Goal: Transaction & Acquisition: Subscribe to service/newsletter

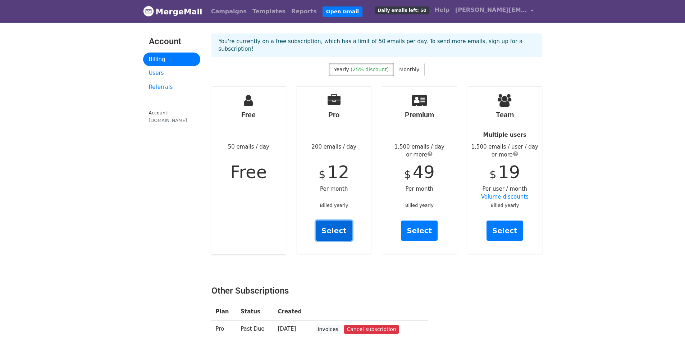
click at [334, 221] on link "Select" at bounding box center [334, 231] width 37 height 20
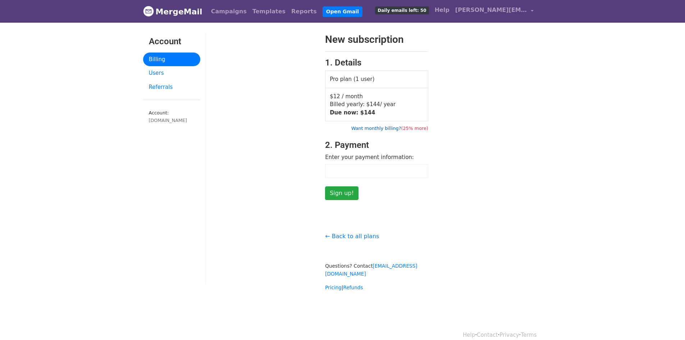
click at [385, 129] on link "Want monthly billing? (25% more)" at bounding box center [390, 128] width 77 height 5
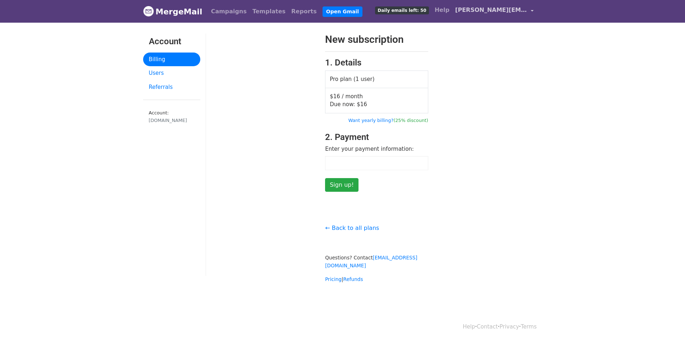
click at [462, 13] on span "[PERSON_NAME][EMAIL_ADDRESS][PERSON_NAME][DOMAIN_NAME]" at bounding box center [492, 10] width 72 height 9
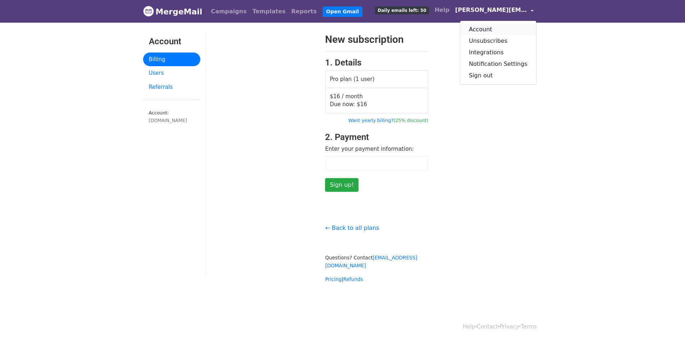
click at [493, 30] on link "Account" at bounding box center [499, 30] width 76 height 12
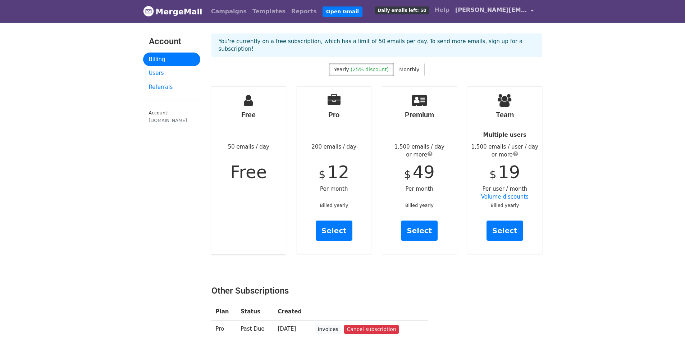
click at [488, 11] on span "[PERSON_NAME][EMAIL_ADDRESS][PERSON_NAME][DOMAIN_NAME]" at bounding box center [492, 10] width 72 height 9
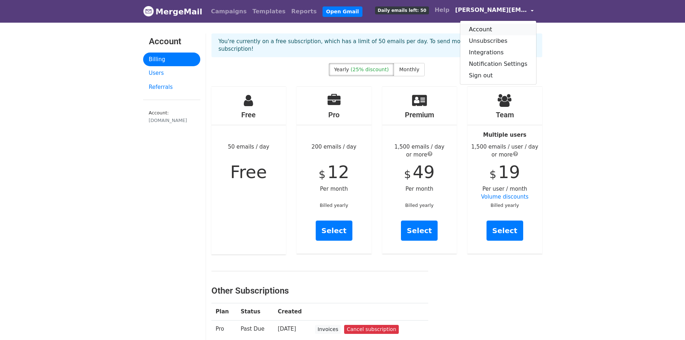
click at [498, 28] on link "Account" at bounding box center [499, 30] width 76 height 12
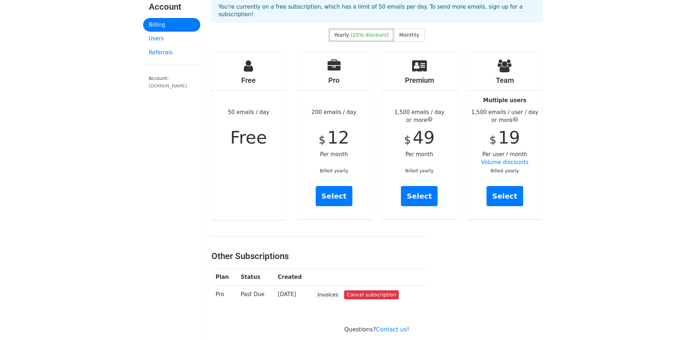
scroll to position [108, 0]
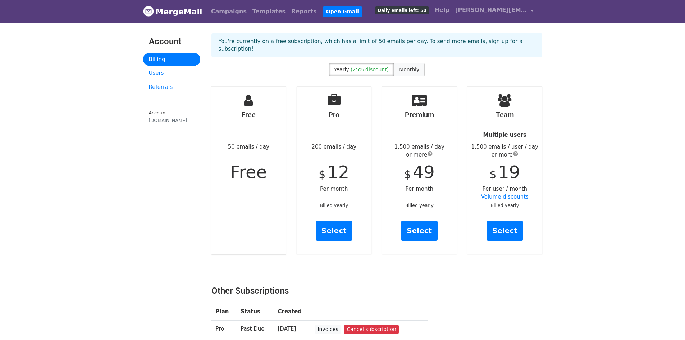
click at [409, 66] on label "Monthly" at bounding box center [409, 69] width 31 height 13
click at [473, 13] on span "[PERSON_NAME][EMAIL_ADDRESS][PERSON_NAME][DOMAIN_NAME]" at bounding box center [492, 10] width 72 height 9
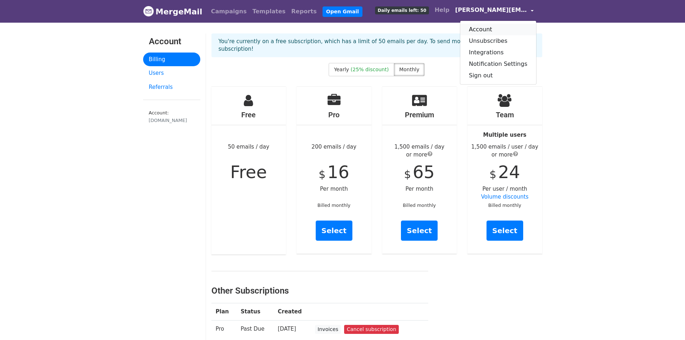
click at [494, 26] on link "Account" at bounding box center [499, 30] width 76 height 12
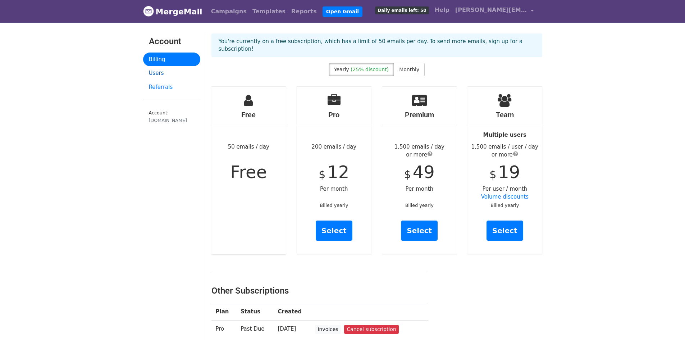
click at [162, 71] on link "Users" at bounding box center [171, 73] width 57 height 14
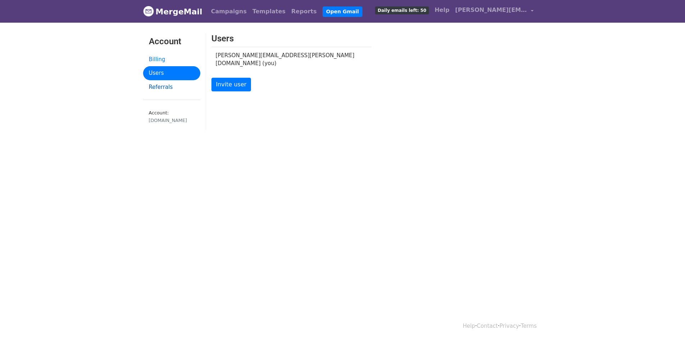
click at [162, 89] on link "Referrals" at bounding box center [171, 87] width 57 height 14
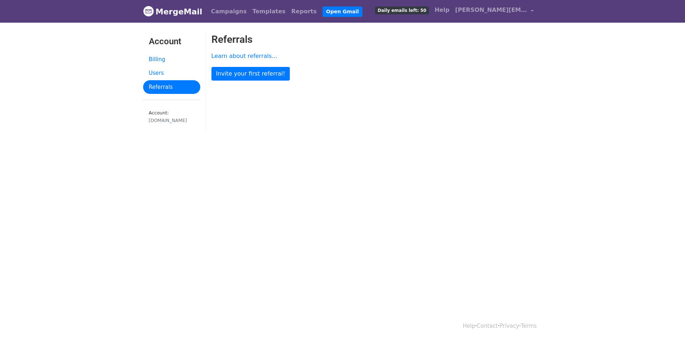
click at [397, 11] on span "Daily emails left: 50" at bounding box center [402, 10] width 54 height 8
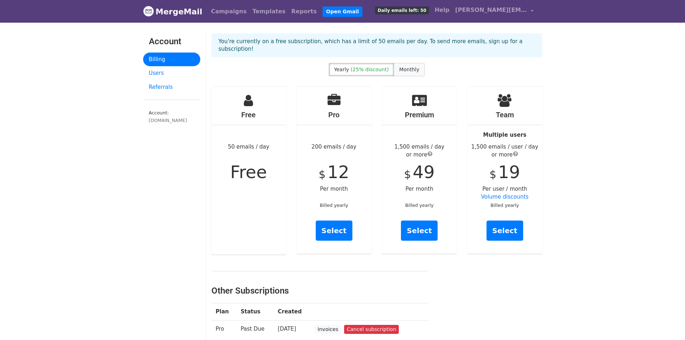
click at [408, 65] on label "Monthly" at bounding box center [409, 69] width 31 height 13
click at [320, 40] on p "You're currently on a free subscription, which has a limit of 50 emails per day…" at bounding box center [377, 45] width 317 height 15
click at [418, 42] on p "You're currently on a free subscription, which has a limit of 50 emails per day…" at bounding box center [377, 45] width 317 height 15
click at [475, 10] on span "[PERSON_NAME][EMAIL_ADDRESS][PERSON_NAME][DOMAIN_NAME]" at bounding box center [492, 10] width 72 height 9
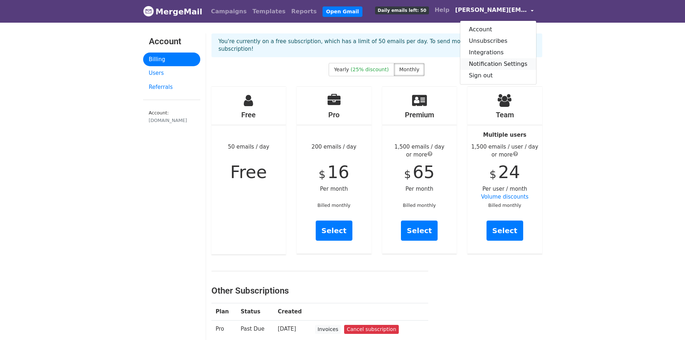
click at [510, 64] on link "Notification Settings" at bounding box center [499, 64] width 76 height 12
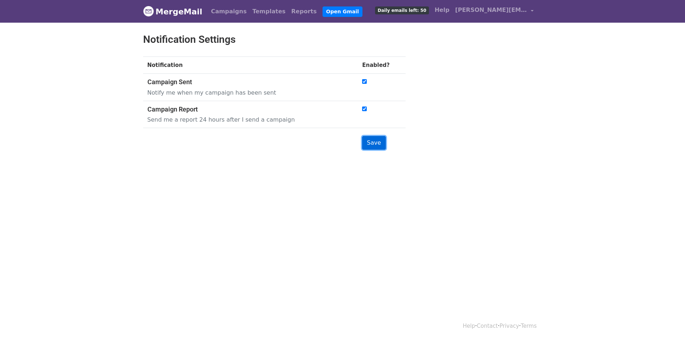
drag, startPoint x: 0, startPoint y: 0, endPoint x: 375, endPoint y: 142, distance: 401.1
click at [373, 143] on input "Save" at bounding box center [373, 143] width 23 height 14
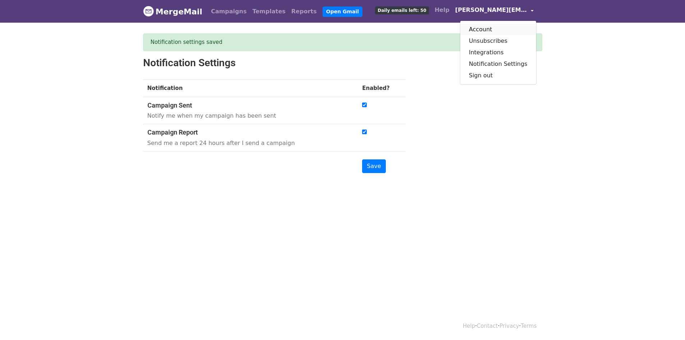
click at [489, 31] on link "Account" at bounding box center [499, 30] width 76 height 12
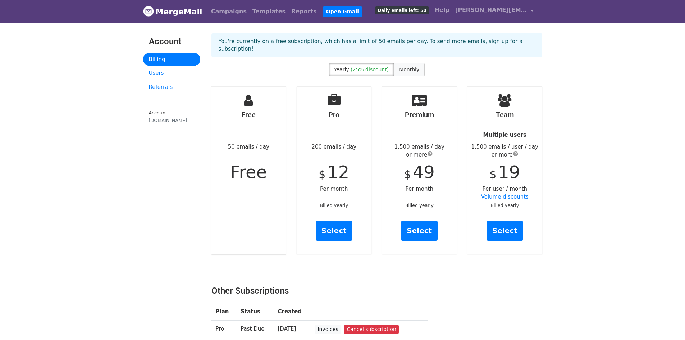
click at [413, 67] on span "Monthly" at bounding box center [409, 70] width 20 height 6
click at [330, 228] on link "Select" at bounding box center [334, 231] width 37 height 20
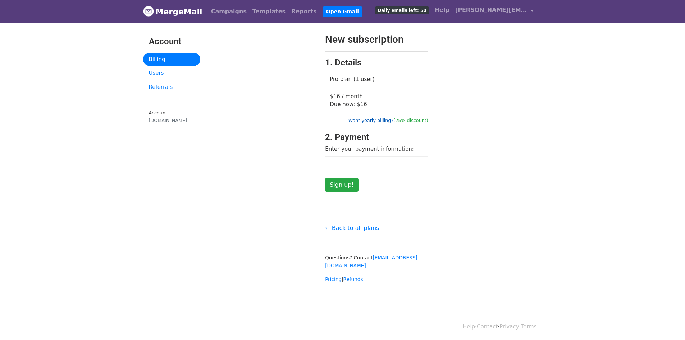
click at [375, 120] on link "Want yearly billing? (25% discount)" at bounding box center [389, 120] width 80 height 5
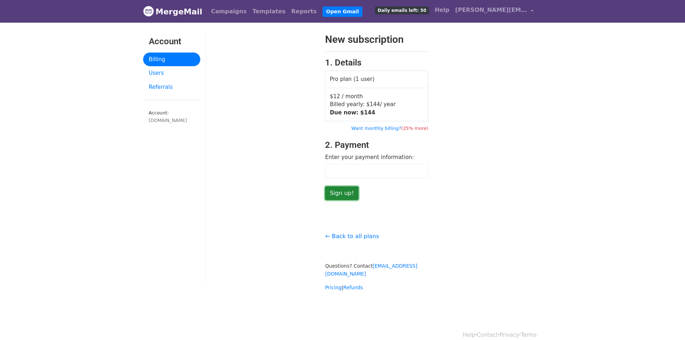
click at [338, 193] on input "Sign up!" at bounding box center [341, 193] width 33 height 14
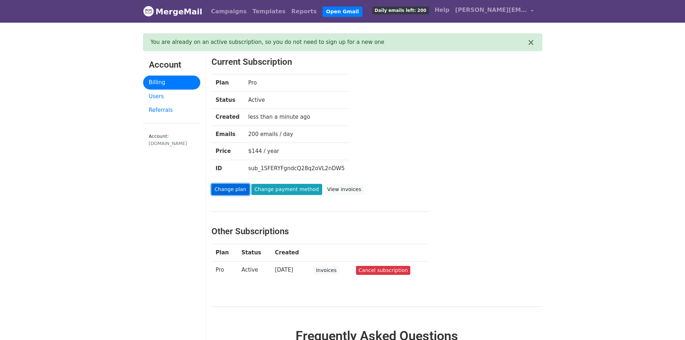
click at [227, 186] on link "Change plan" at bounding box center [231, 189] width 38 height 11
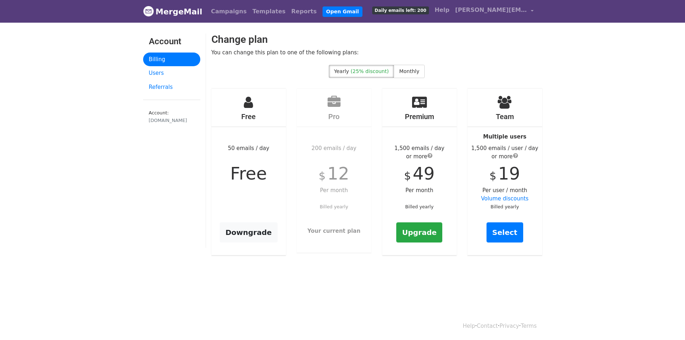
click at [334, 115] on h4 "Pro" at bounding box center [334, 116] width 75 height 9
click at [410, 71] on span "Monthly" at bounding box center [409, 71] width 20 height 6
click at [329, 228] on link "Select" at bounding box center [334, 232] width 37 height 20
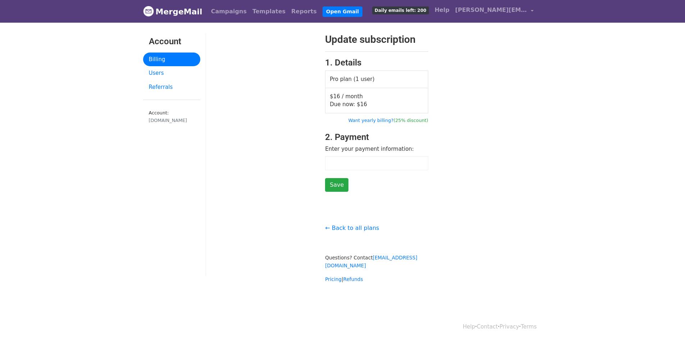
click at [343, 159] on div at bounding box center [376, 163] width 103 height 14
click at [344, 158] on div at bounding box center [376, 163] width 103 height 14
click at [339, 186] on input "Save" at bounding box center [336, 185] width 23 height 14
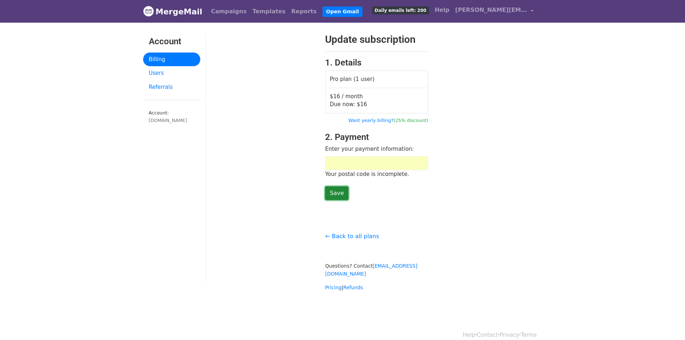
click at [340, 191] on input "Save" at bounding box center [336, 193] width 23 height 14
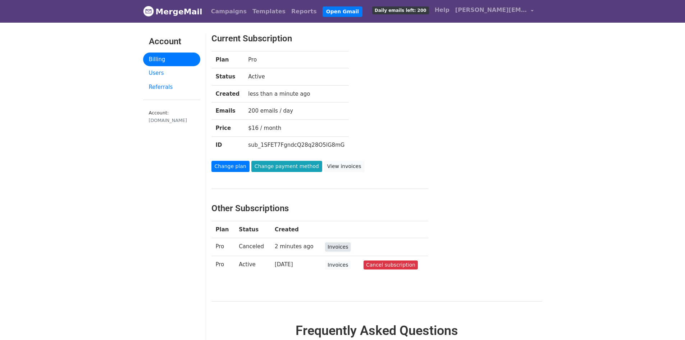
click at [332, 246] on link "Invoices" at bounding box center [338, 247] width 26 height 9
click at [282, 164] on link "Change payment method" at bounding box center [287, 166] width 71 height 11
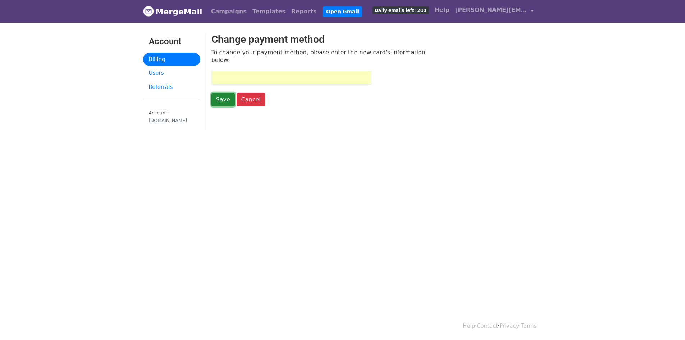
click at [219, 93] on input "Save" at bounding box center [223, 100] width 23 height 14
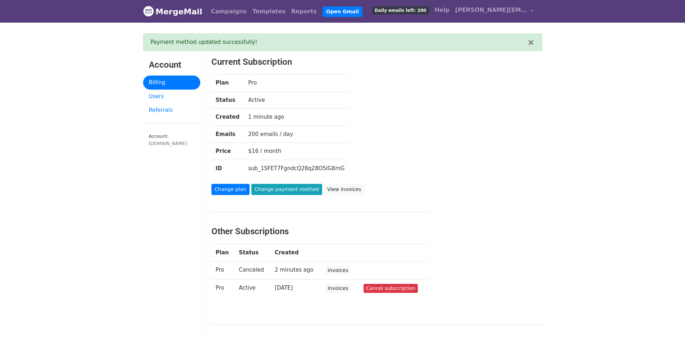
click at [184, 10] on link "MergeMail" at bounding box center [172, 11] width 59 height 15
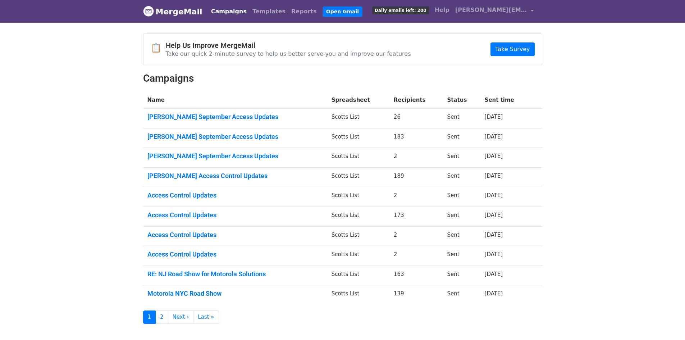
click at [217, 8] on link "Campaigns" at bounding box center [228, 11] width 41 height 14
click at [253, 13] on link "Templates" at bounding box center [269, 11] width 39 height 14
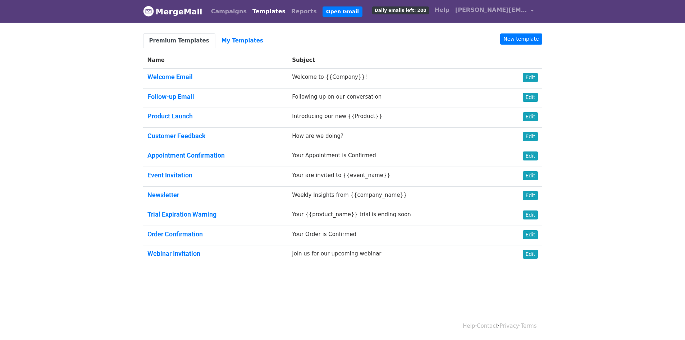
click at [192, 13] on link "MergeMail" at bounding box center [172, 11] width 59 height 15
